Goal: Navigation & Orientation: Understand site structure

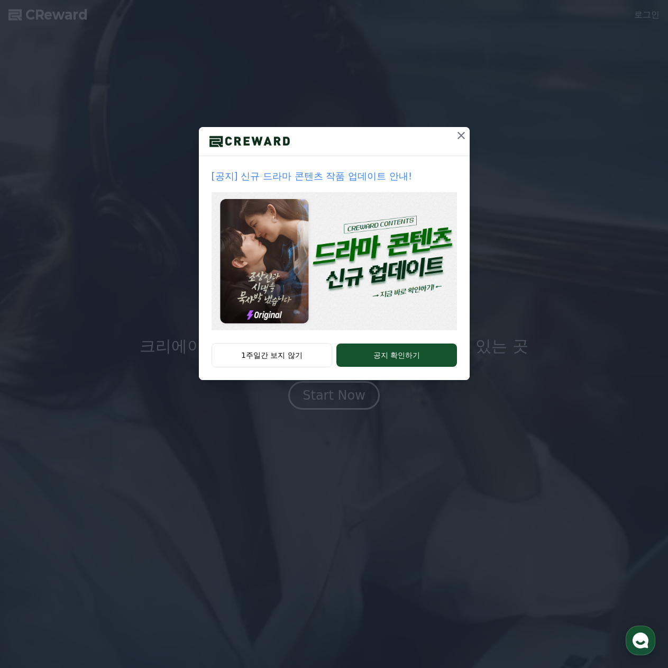
drag, startPoint x: 303, startPoint y: 346, endPoint x: 296, endPoint y: 342, distance: 8.1
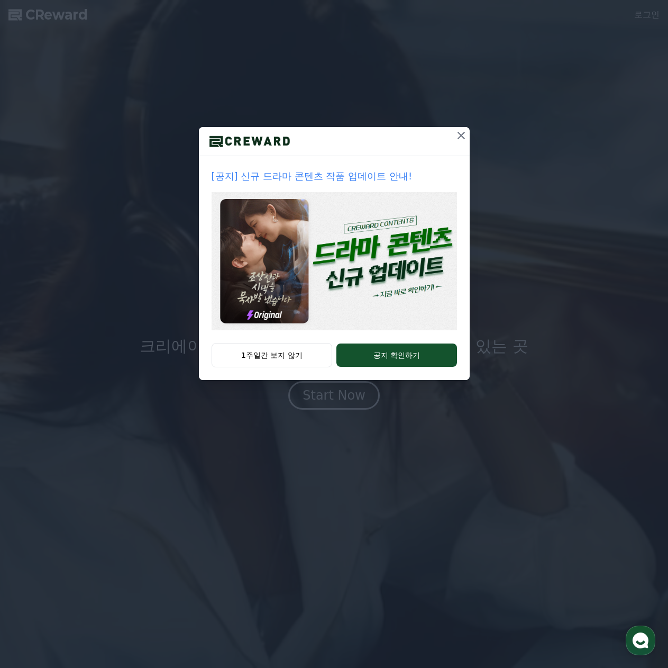
click at [299, 344] on button "1주일간 보지 않기" at bounding box center [272, 355] width 121 height 24
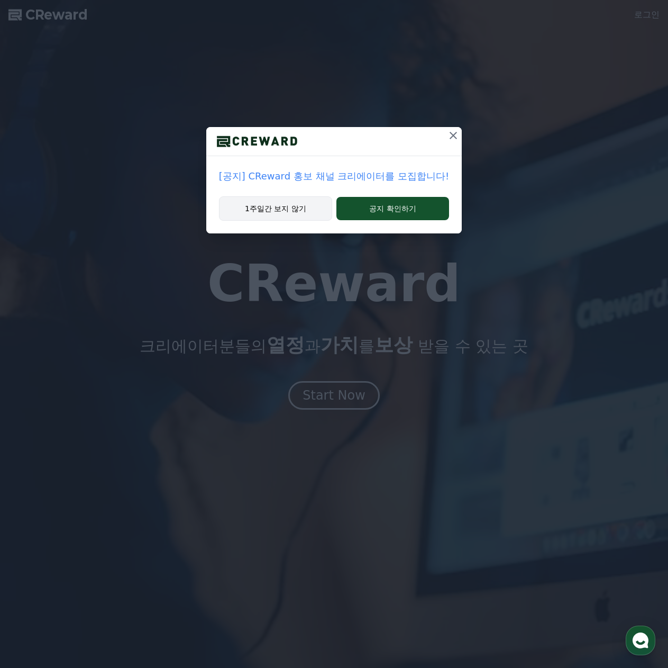
click at [287, 211] on button "1주일간 보지 않기" at bounding box center [275, 208] width 113 height 24
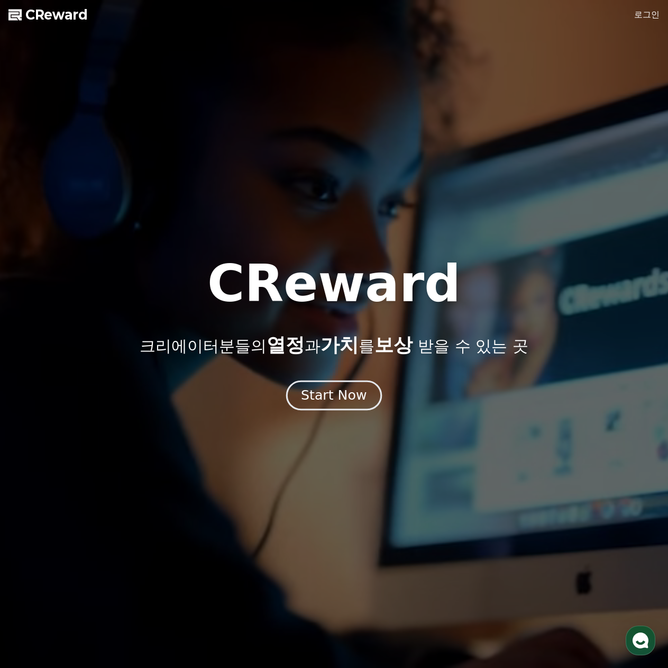
click at [350, 390] on div "Start Now" at bounding box center [334, 395] width 66 height 18
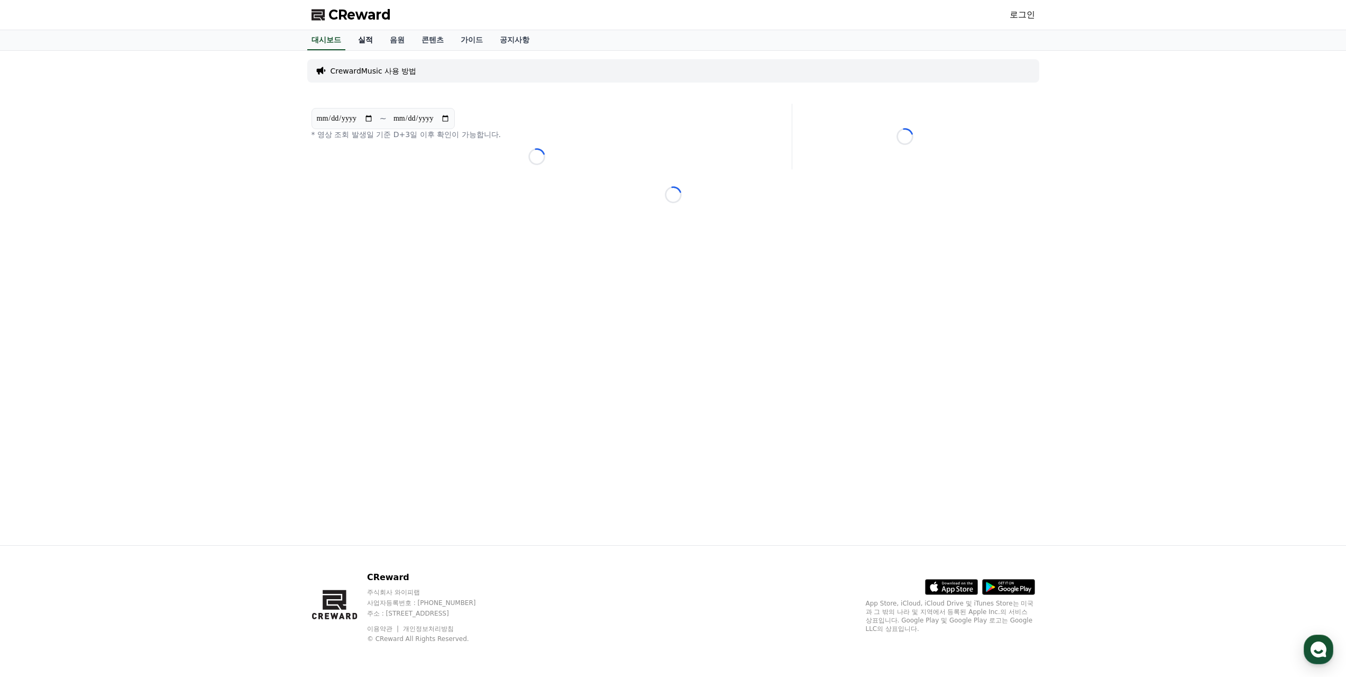
click at [371, 43] on link "실적" at bounding box center [366, 40] width 32 height 20
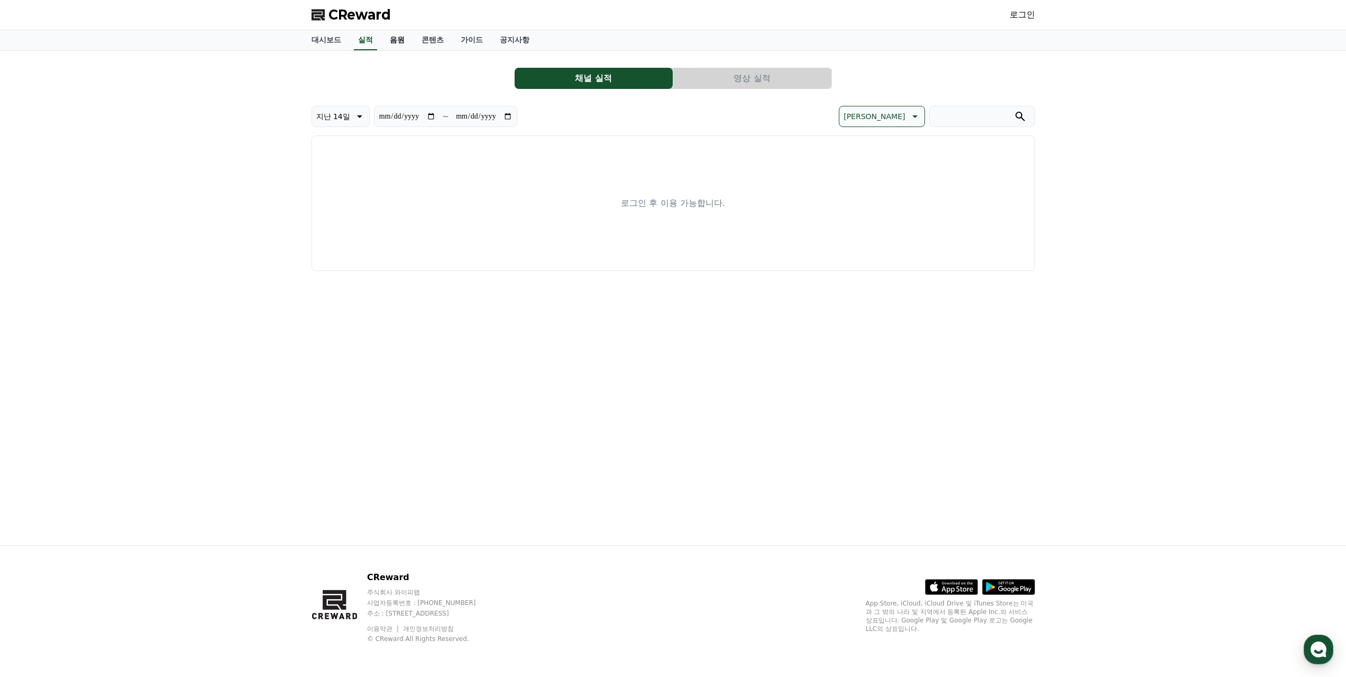
click at [403, 42] on link "음원" at bounding box center [397, 40] width 32 height 20
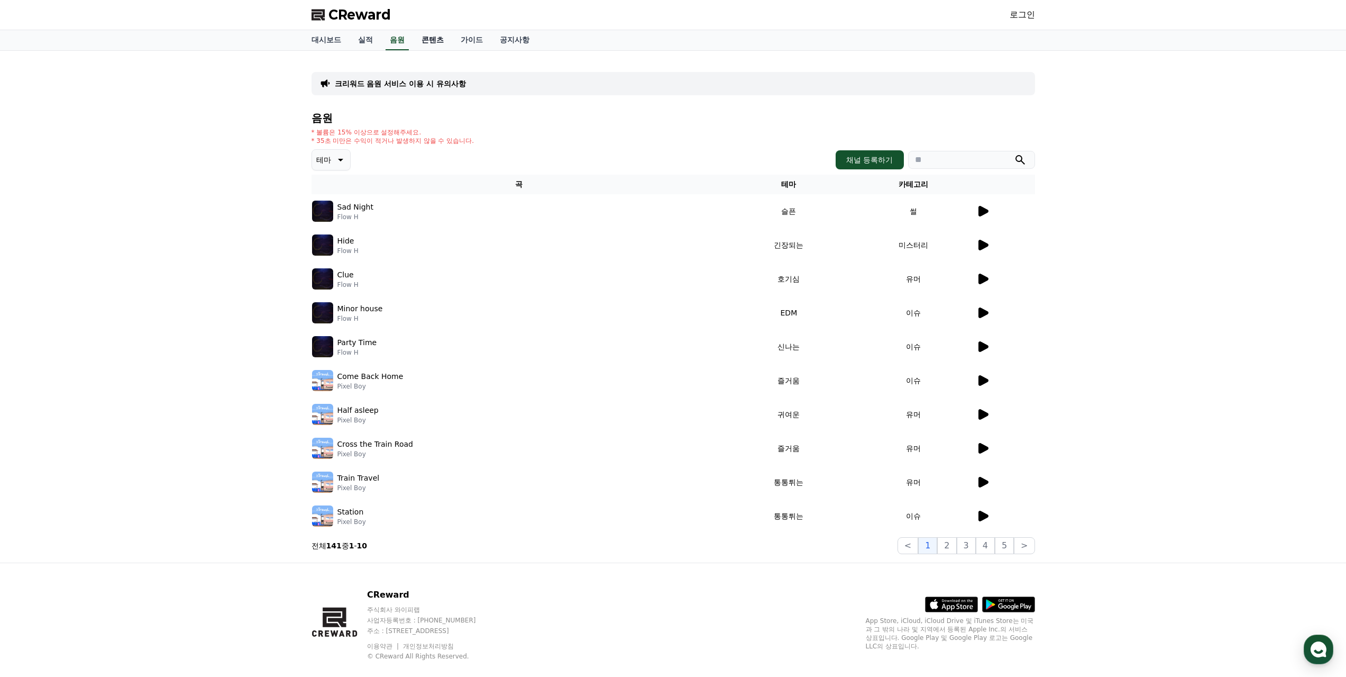
click at [430, 43] on link "콘텐츠" at bounding box center [432, 40] width 39 height 20
